Goal: Information Seeking & Learning: Learn about a topic

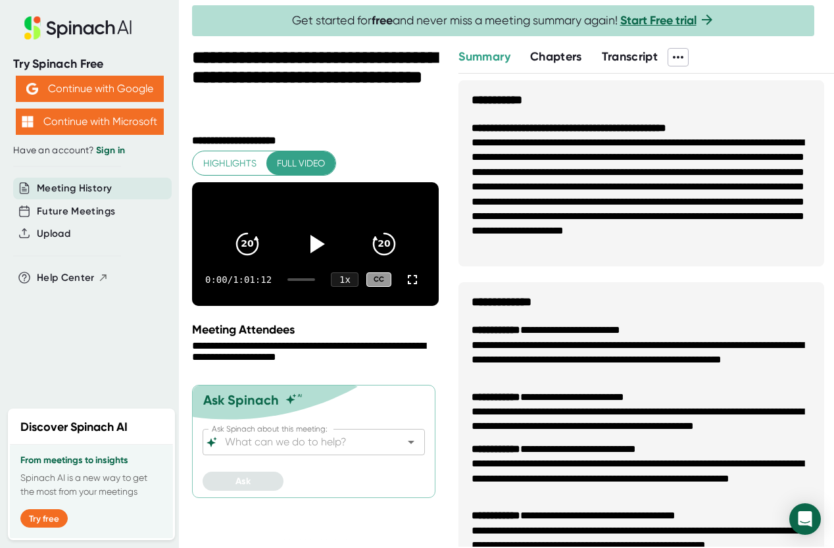
click at [561, 57] on span "Chapters" at bounding box center [556, 56] width 52 height 14
